Goal: Task Accomplishment & Management: Use online tool/utility

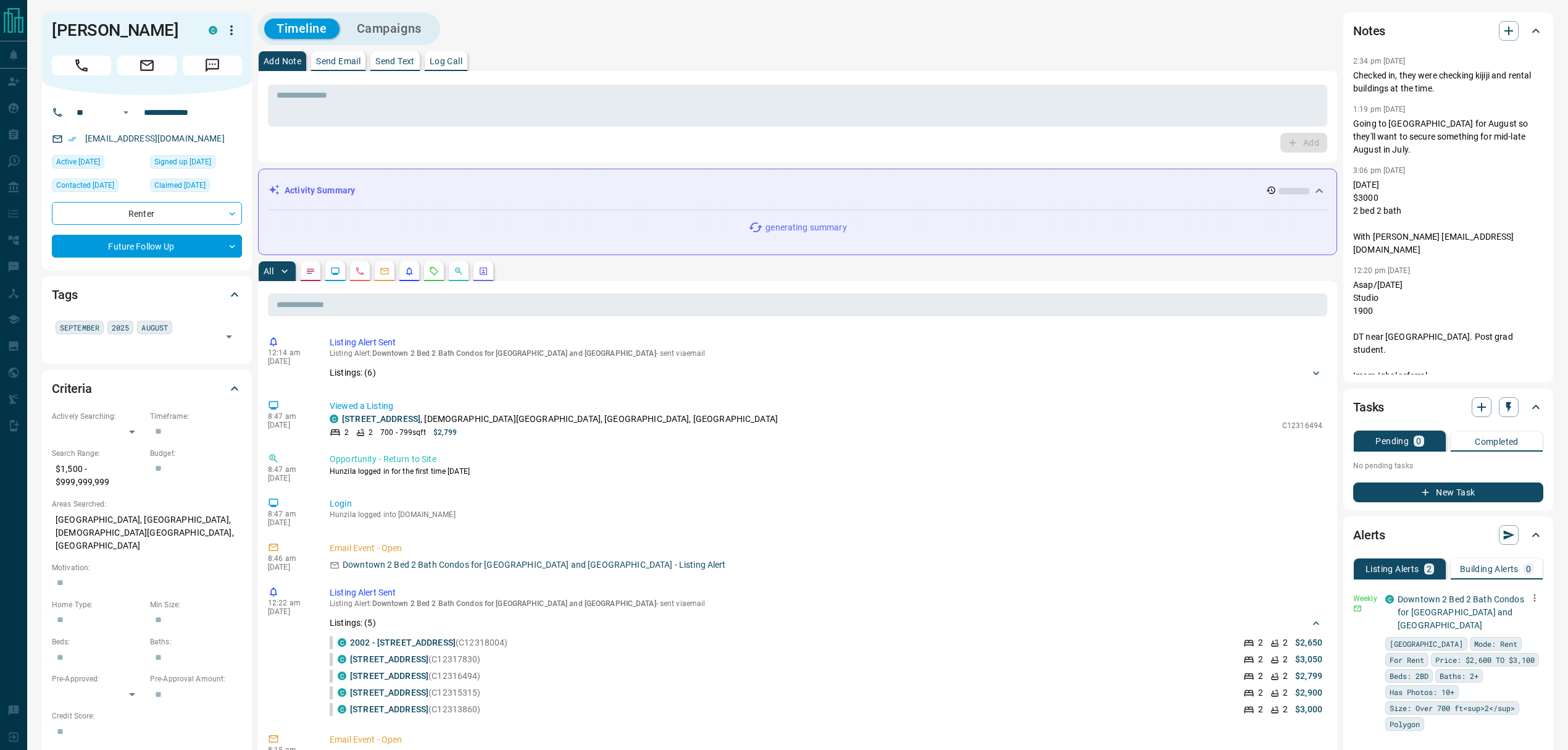
click at [1529, 592] on icon "button" at bounding box center [1535, 598] width 11 height 11
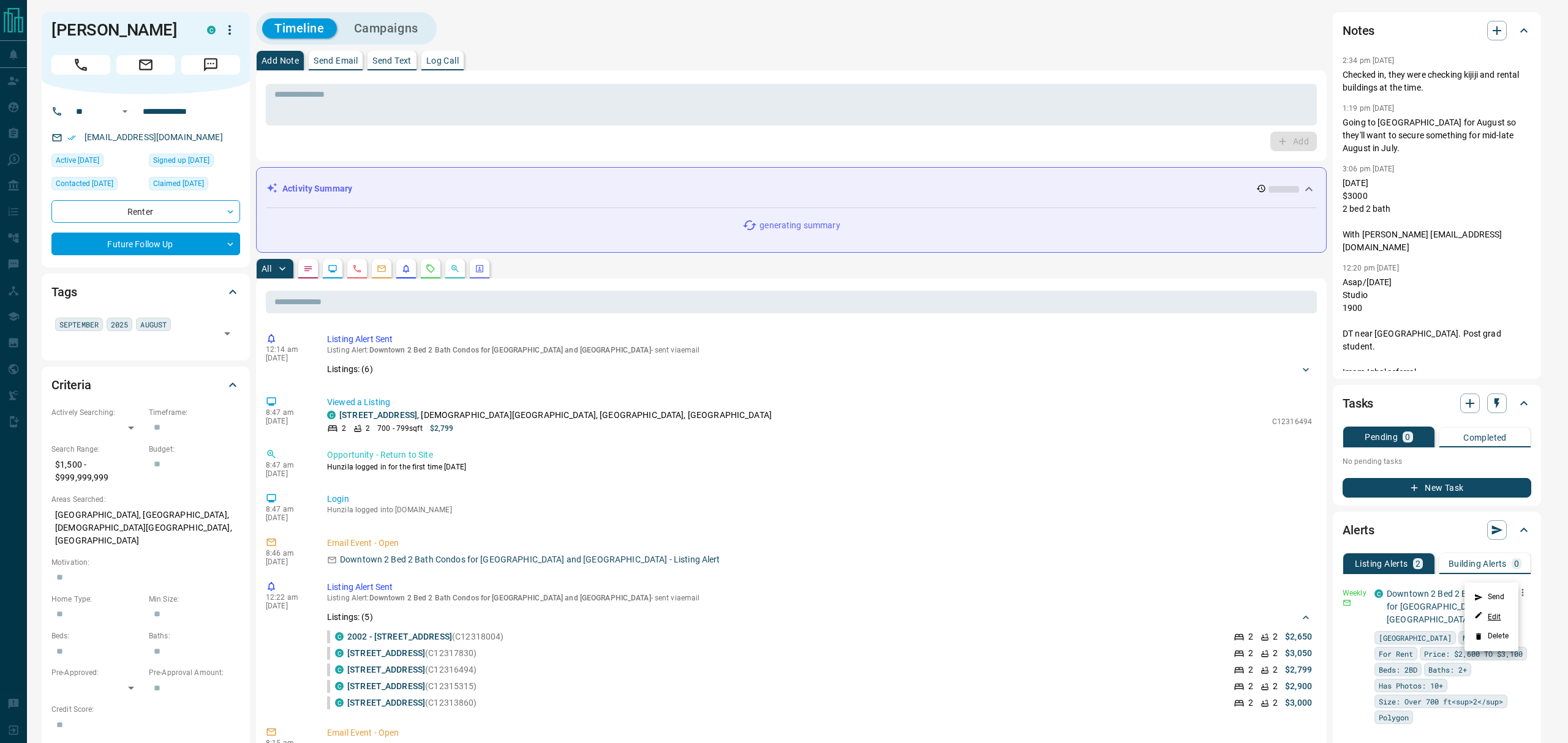
click at [1493, 613] on link "Edit" at bounding box center [1488, 616] width 27 height 12
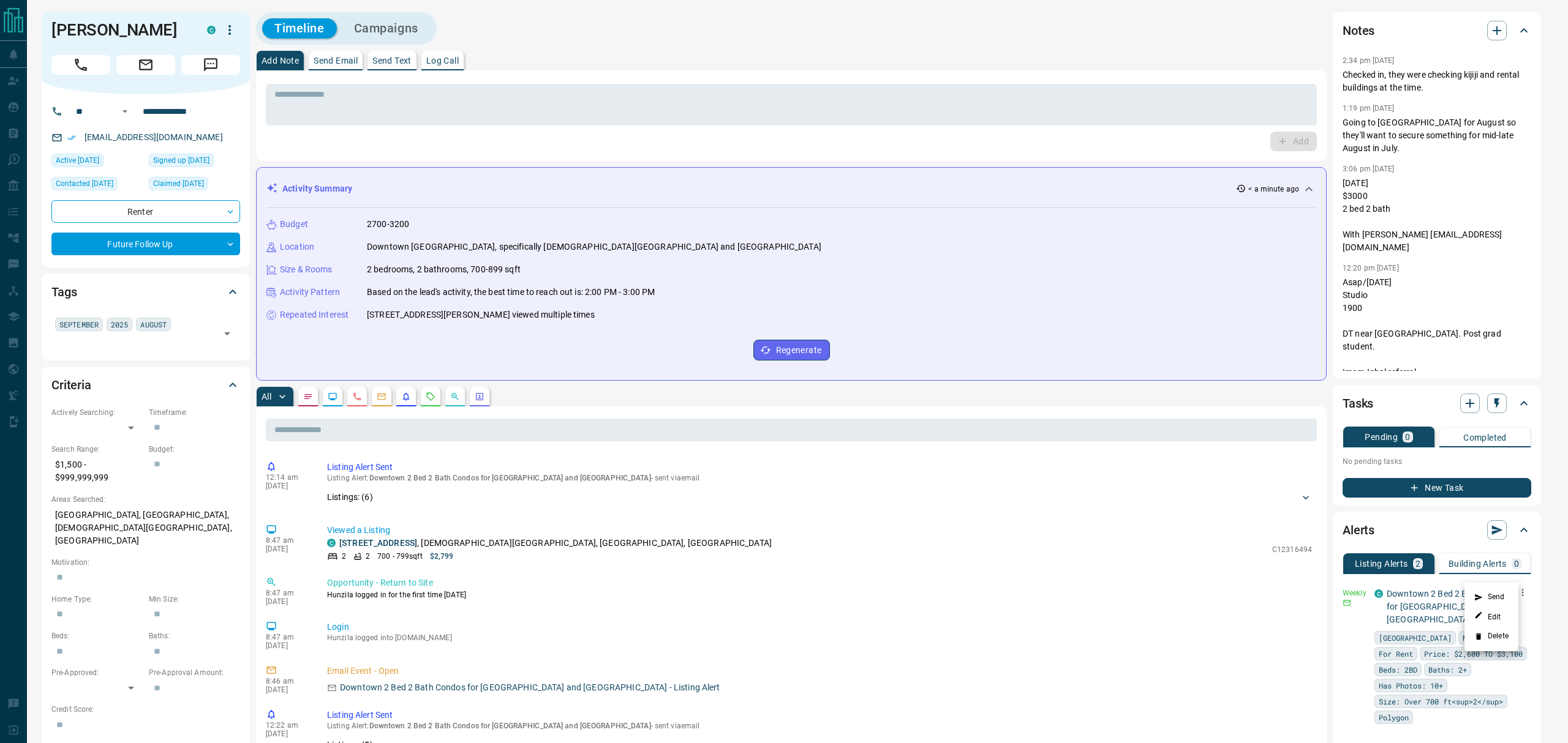
click at [927, 96] on div at bounding box center [784, 371] width 1568 height 743
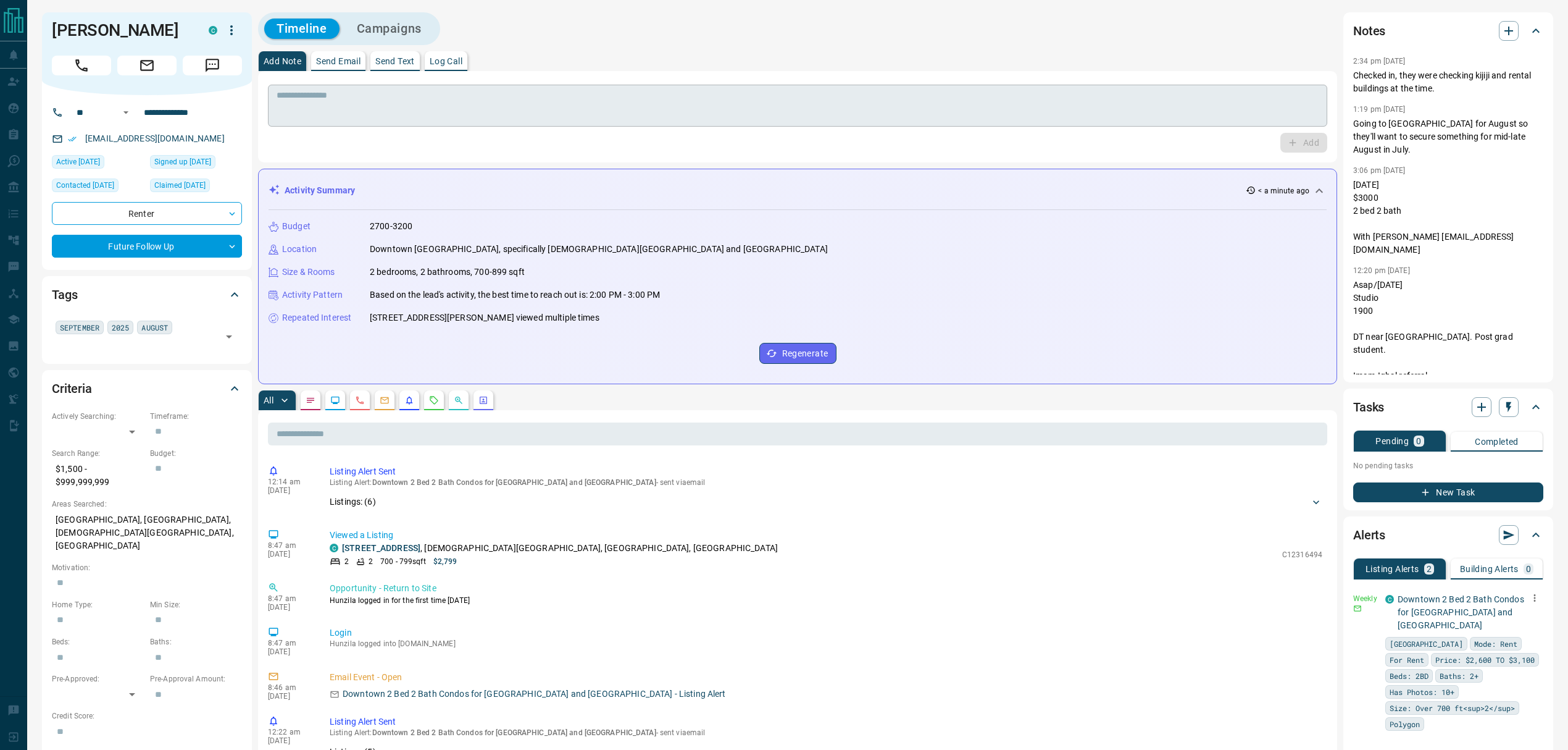
click at [929, 106] on textarea at bounding box center [797, 106] width 1042 height 31
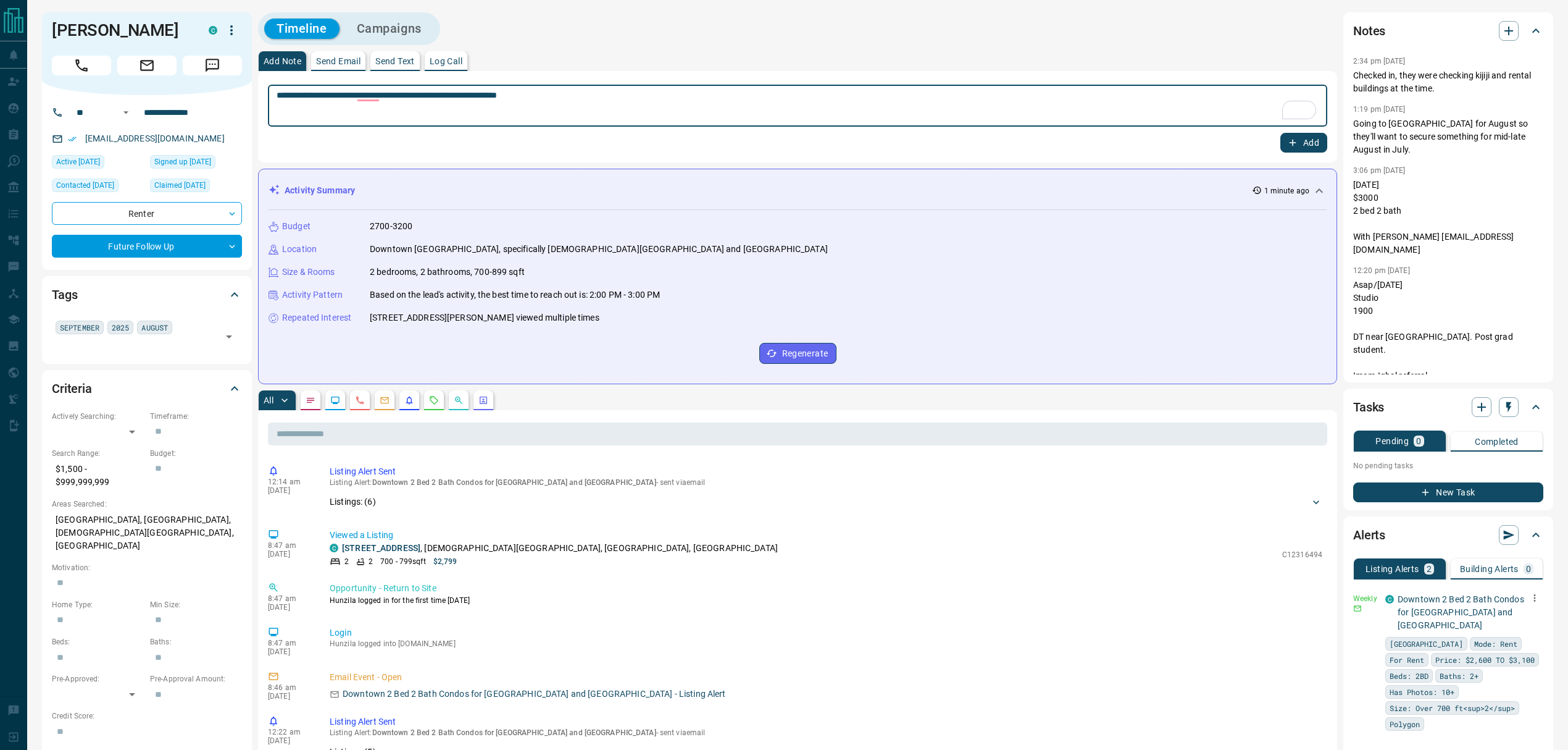
type textarea "**********"
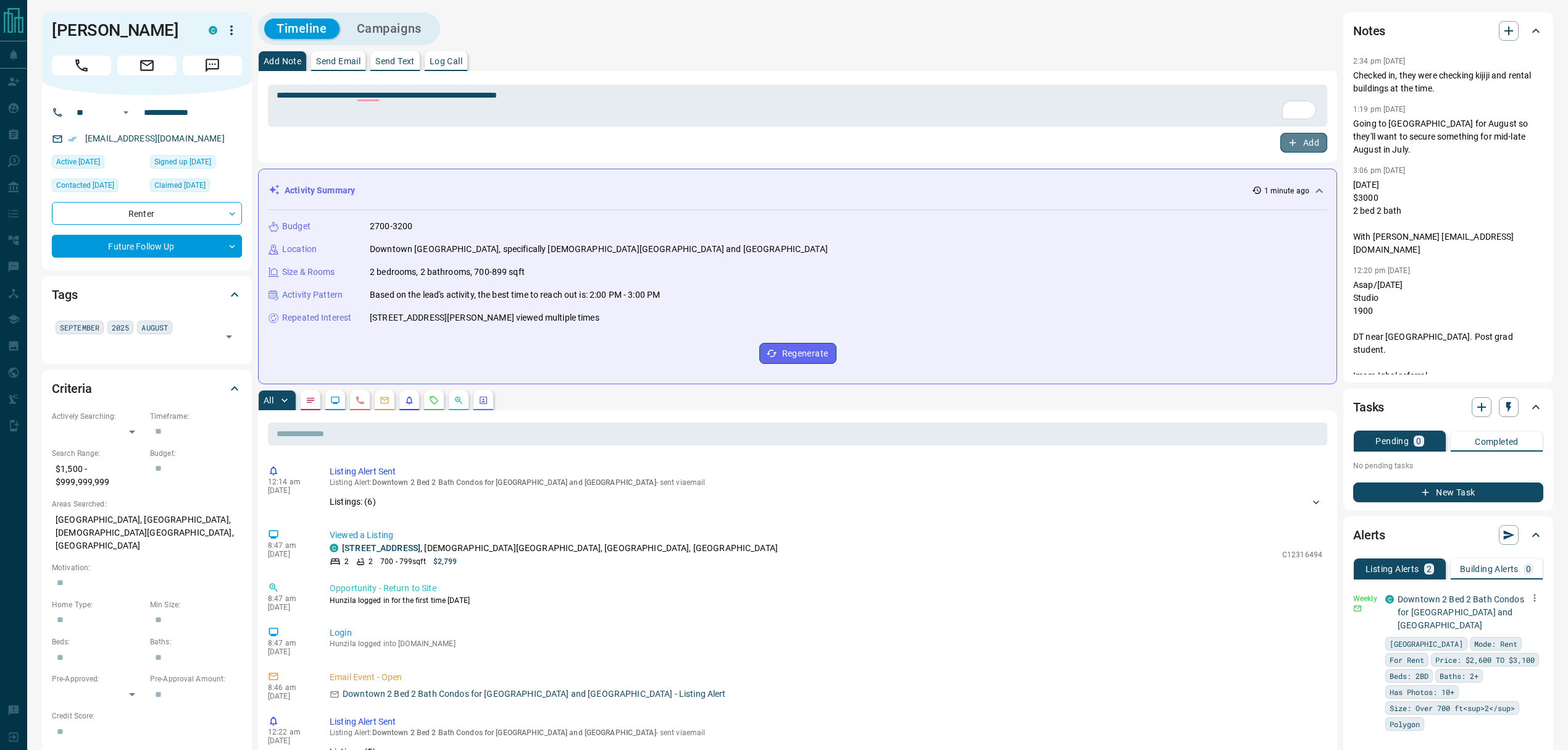
click at [1285, 134] on button "Add" at bounding box center [1304, 143] width 47 height 20
click at [470, 65] on div "Add Note Send Email Send Text Log Call" at bounding box center [797, 61] width 1079 height 20
click at [460, 63] on p "Log Call" at bounding box center [446, 61] width 33 height 9
click at [1305, 144] on button "Log Call" at bounding box center [1303, 143] width 49 height 20
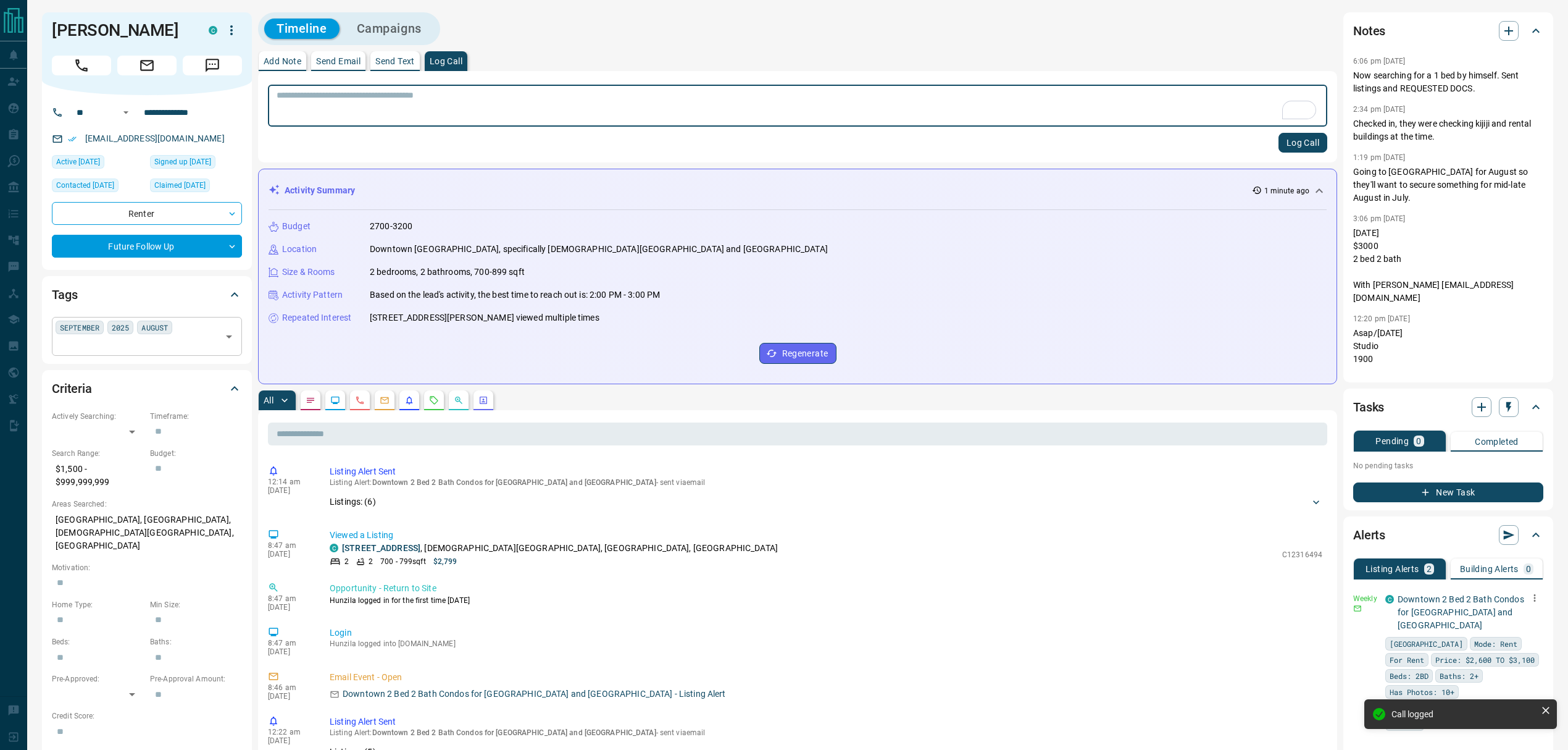
click at [183, 345] on input "text" at bounding box center [136, 344] width 163 height 14
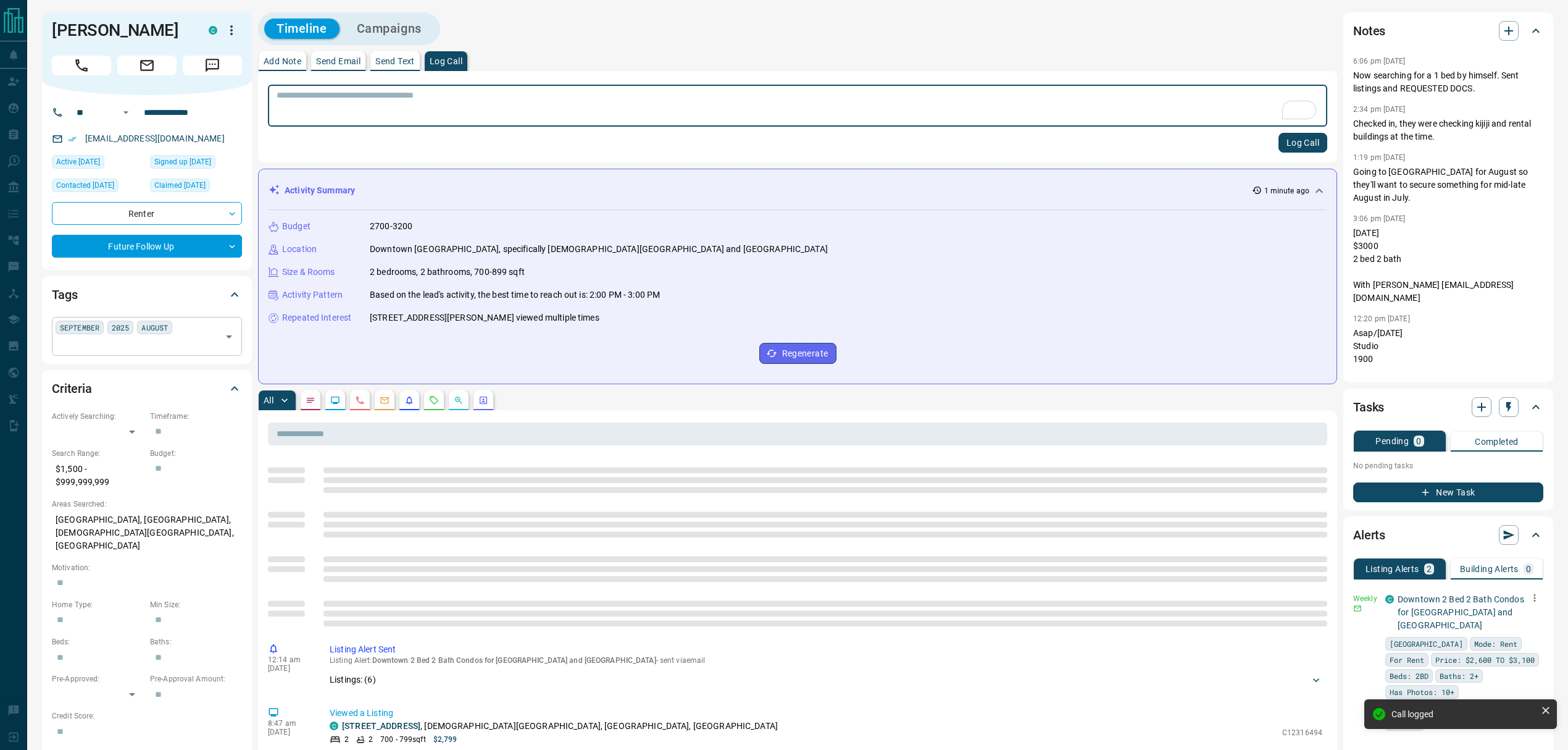
click at [198, 328] on div "[DATE] AUGUST ​" at bounding box center [147, 336] width 190 height 38
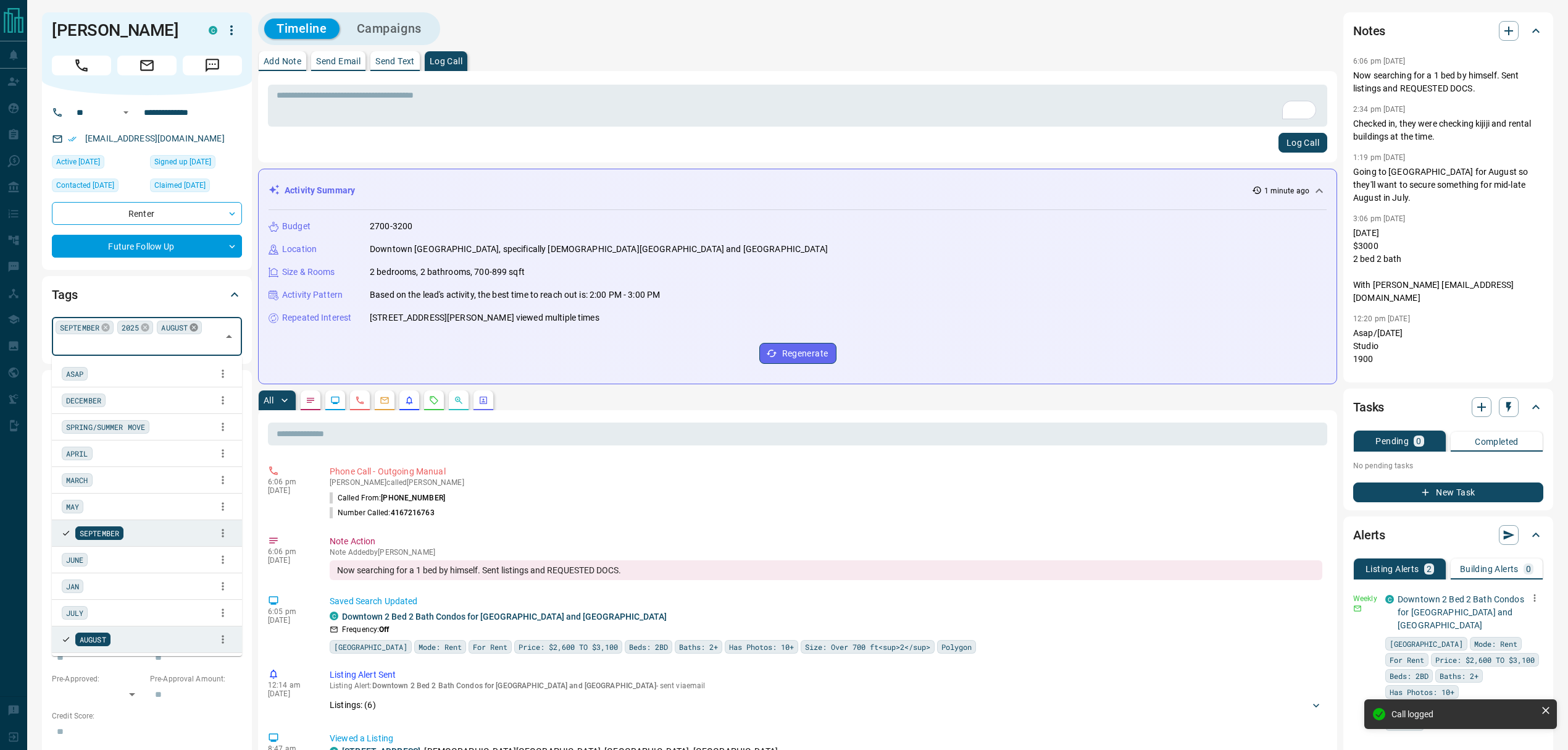
click at [194, 328] on icon at bounding box center [193, 327] width 8 height 8
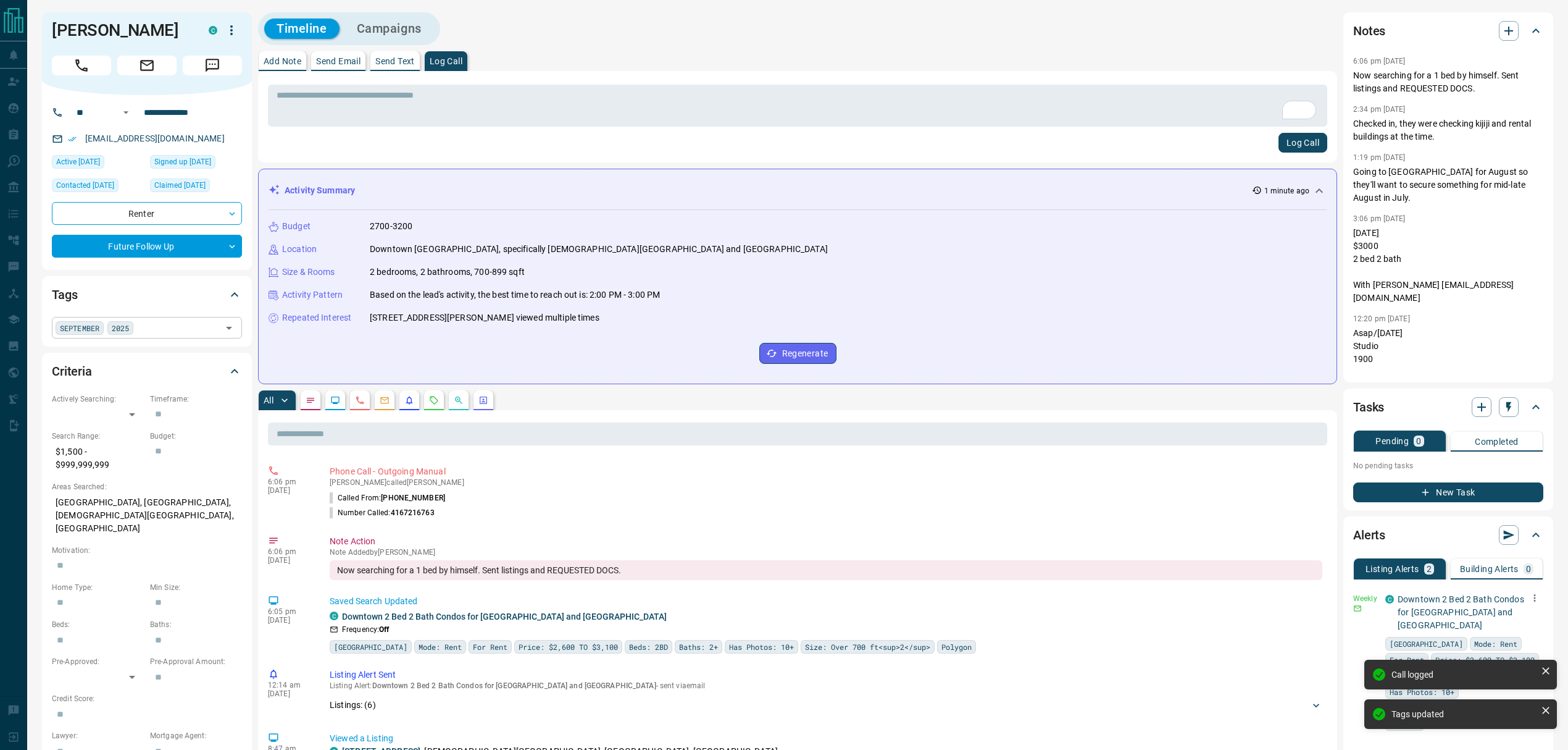
click at [601, 54] on div "Add Note Send Email Send Text Log Call" at bounding box center [797, 61] width 1079 height 20
